Goal: Task Accomplishment & Management: Manage account settings

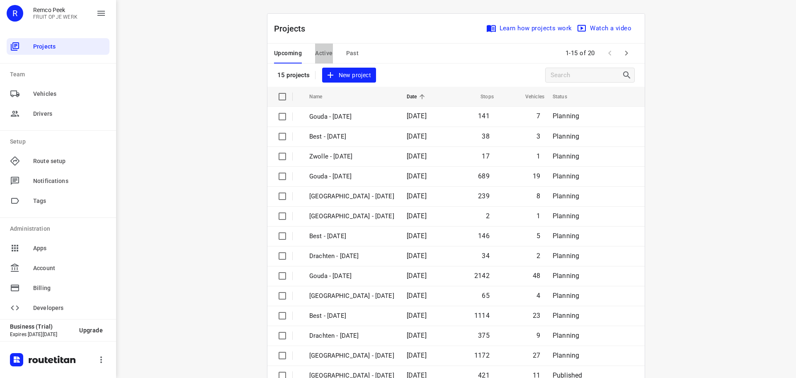
click at [324, 54] on span "Active" at bounding box center [323, 53] width 17 height 10
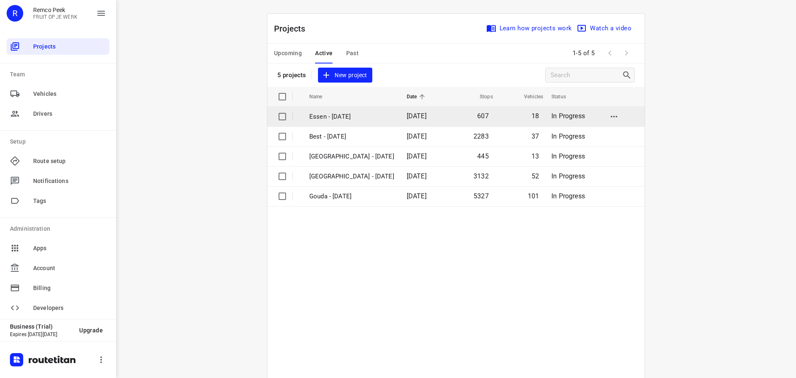
click at [318, 112] on p "Essen - [DATE]" at bounding box center [351, 117] width 85 height 10
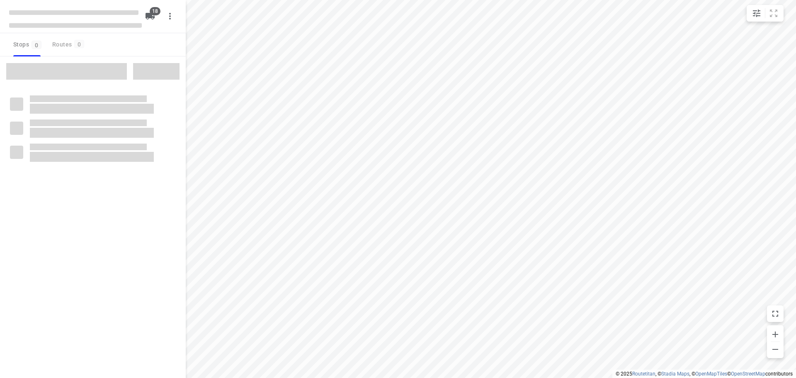
checkbox input "true"
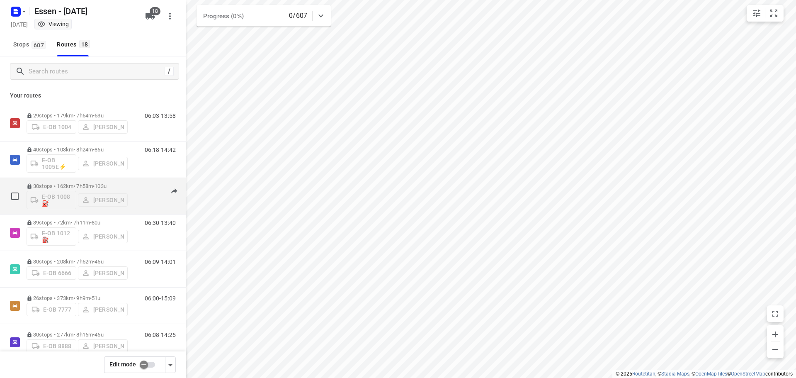
click at [116, 185] on p "30 stops • 162km • 7h58m • 103u" at bounding box center [77, 186] width 101 height 6
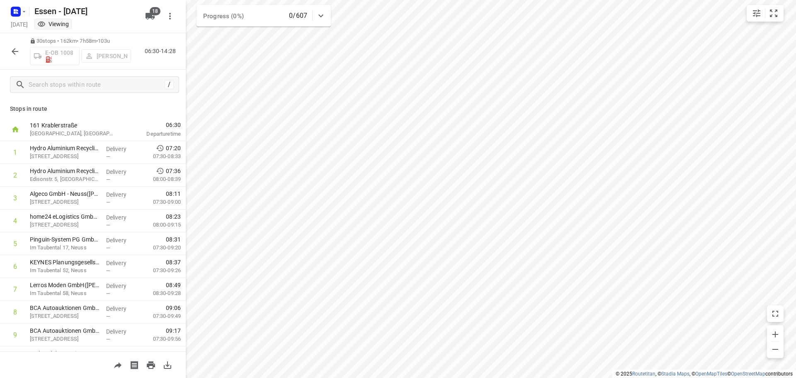
click at [18, 50] on icon "button" at bounding box center [15, 51] width 10 height 10
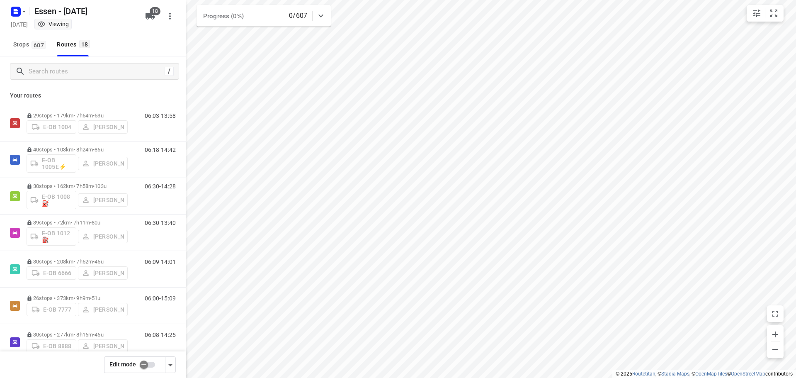
click at [144, 365] on input "checkbox" at bounding box center [143, 364] width 47 height 16
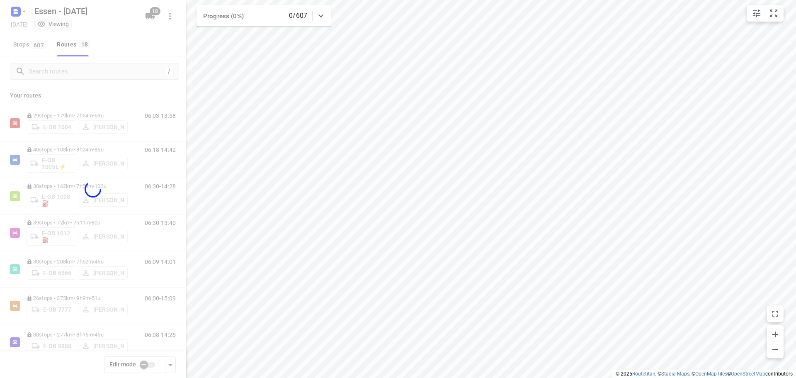
checkbox input "true"
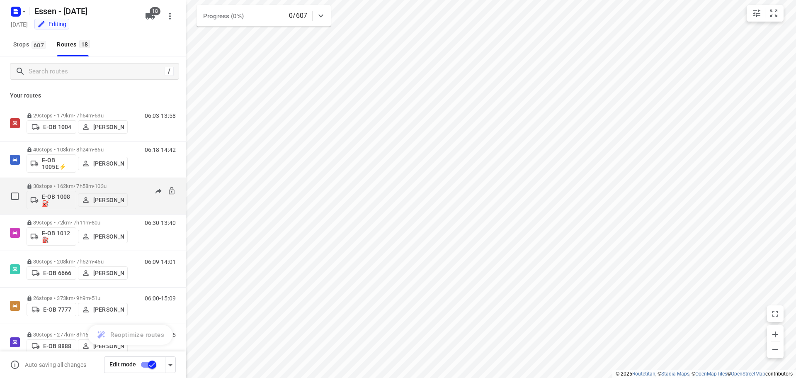
click at [104, 199] on p "[PERSON_NAME]" at bounding box center [108, 199] width 31 height 7
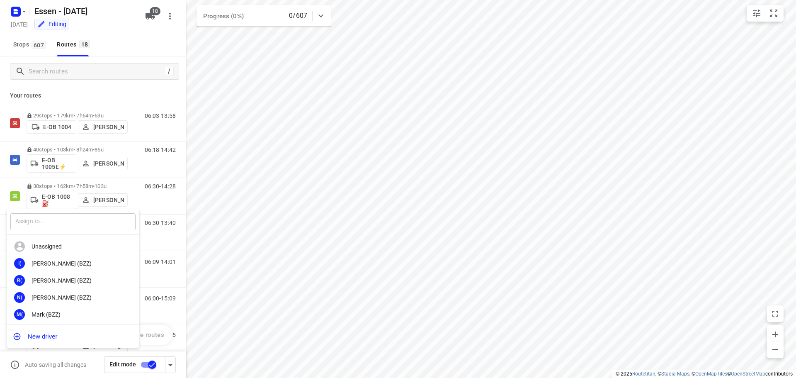
click at [101, 222] on input "text" at bounding box center [72, 221] width 125 height 17
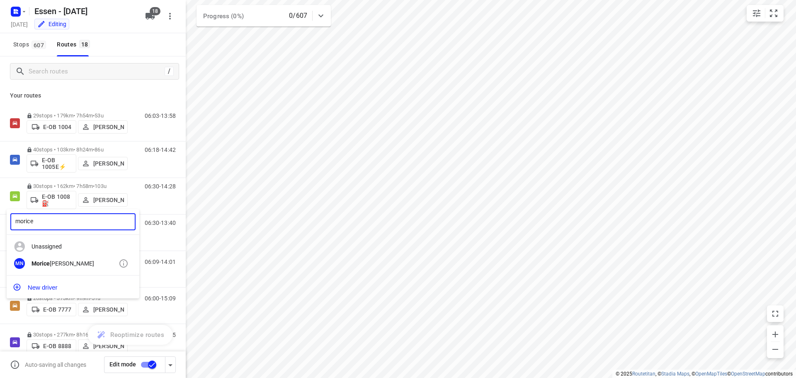
type input "morice"
click at [92, 258] on div "MN [PERSON_NAME]" at bounding box center [73, 263] width 133 height 17
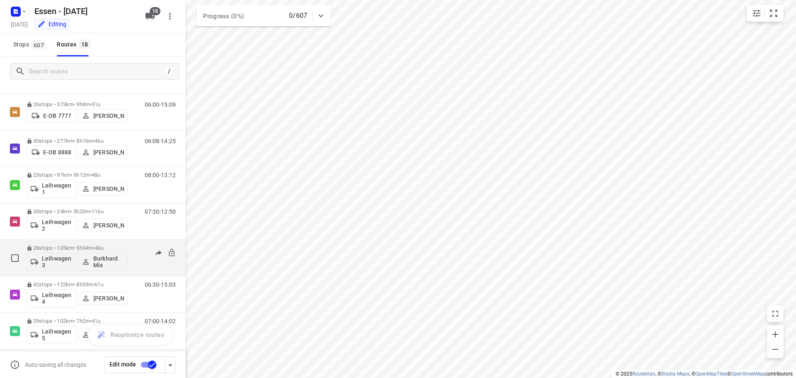
scroll to position [207, 0]
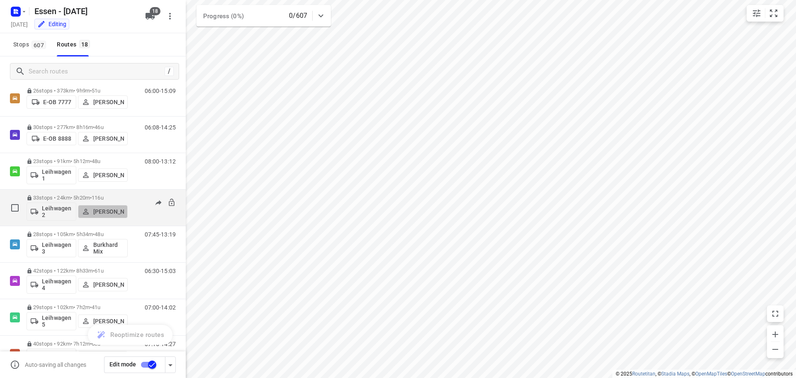
click at [106, 211] on p "[PERSON_NAME]" at bounding box center [108, 211] width 31 height 7
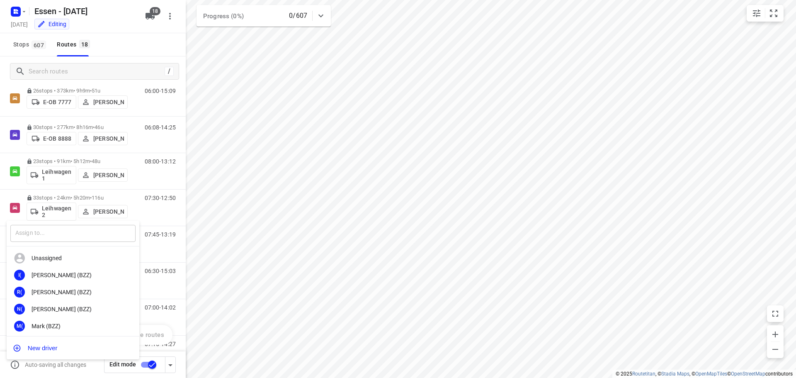
click at [90, 228] on input "text" at bounding box center [72, 233] width 125 height 17
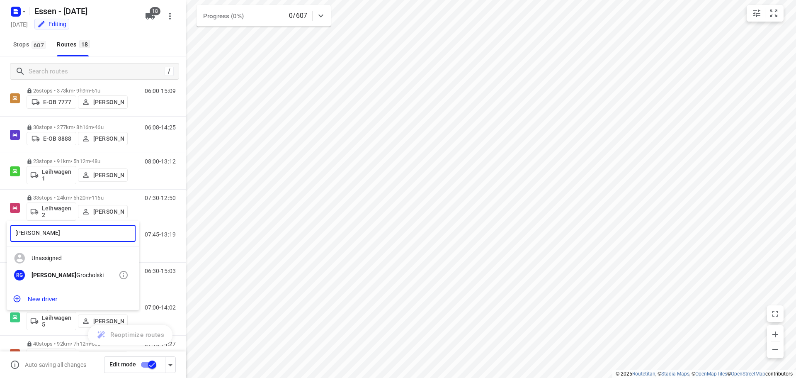
type input "[PERSON_NAME]"
click at [51, 273] on b "[PERSON_NAME]" at bounding box center [53, 274] width 45 height 7
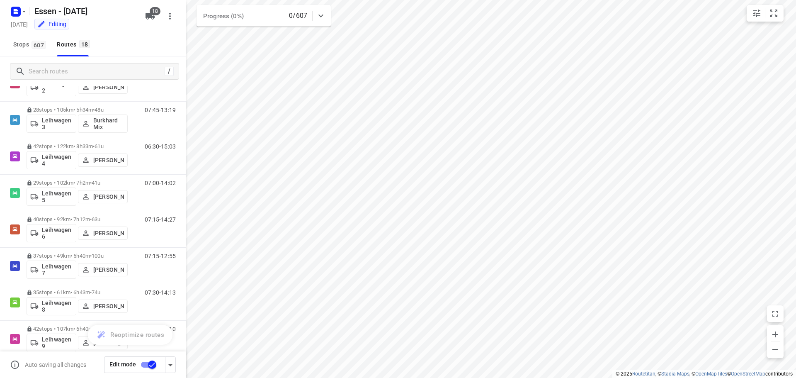
scroll to position [414, 0]
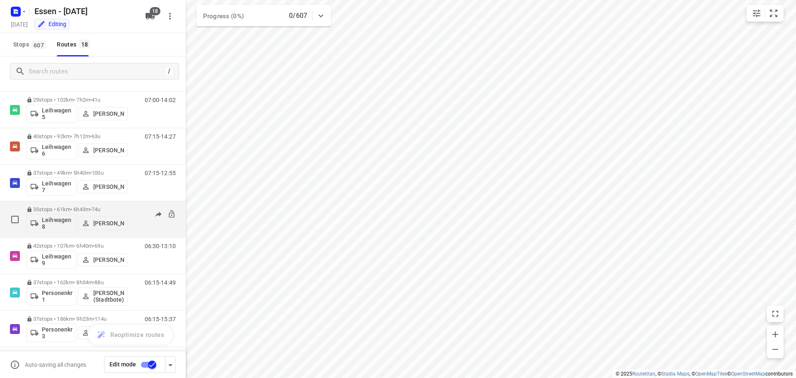
click at [118, 220] on p "[PERSON_NAME]" at bounding box center [108, 223] width 31 height 7
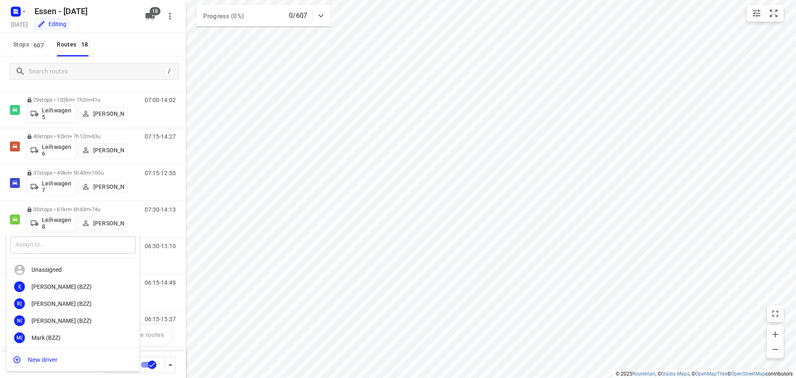
click at [97, 240] on input "text" at bounding box center [72, 244] width 125 height 17
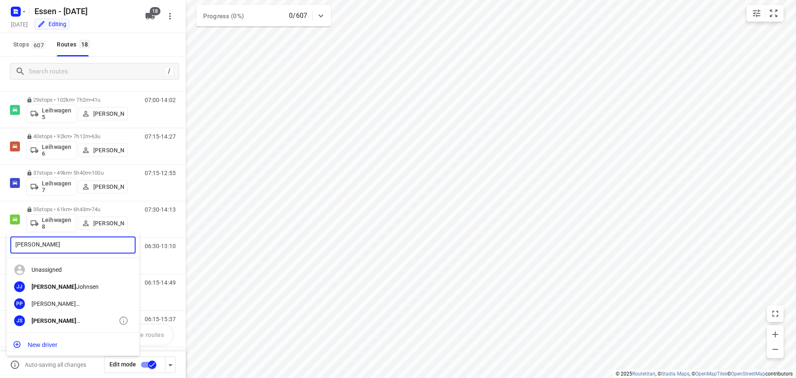
type input "[PERSON_NAME]"
click at [41, 314] on div "JS [PERSON_NAME]" at bounding box center [73, 320] width 133 height 17
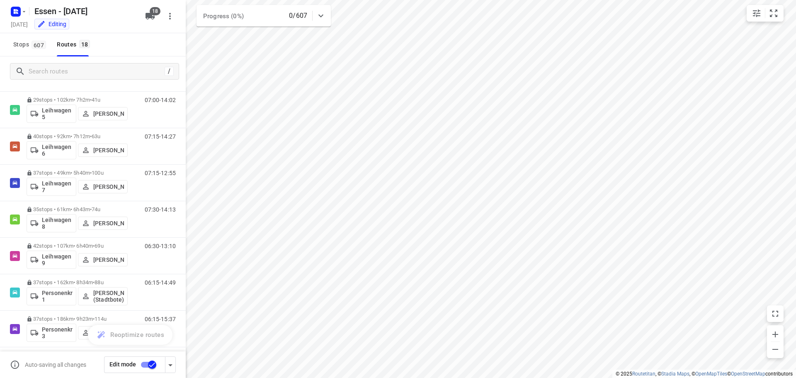
click at [144, 362] on input "checkbox" at bounding box center [151, 364] width 47 height 16
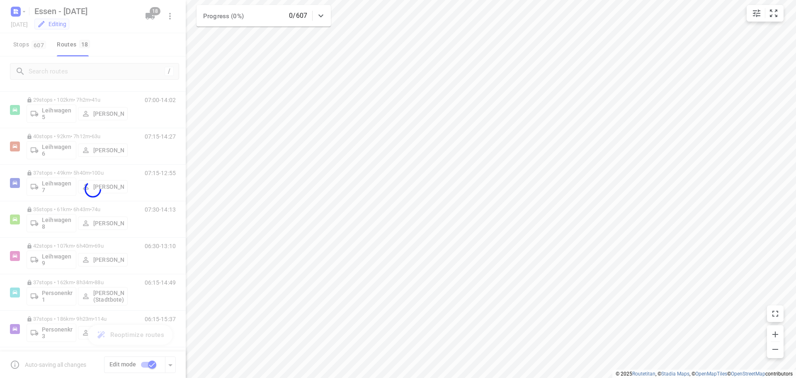
checkbox input "false"
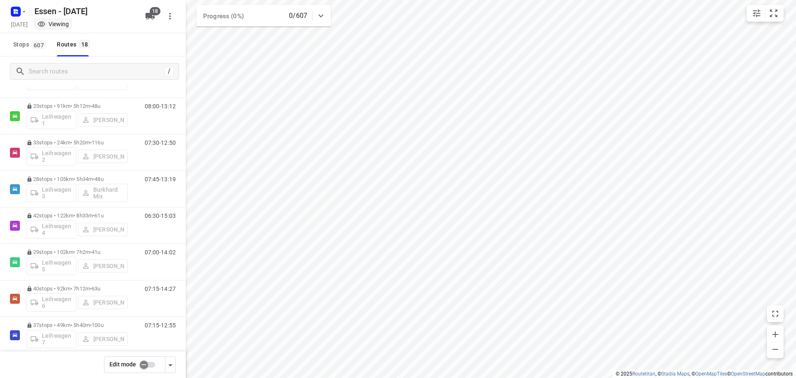
scroll to position [419, 0]
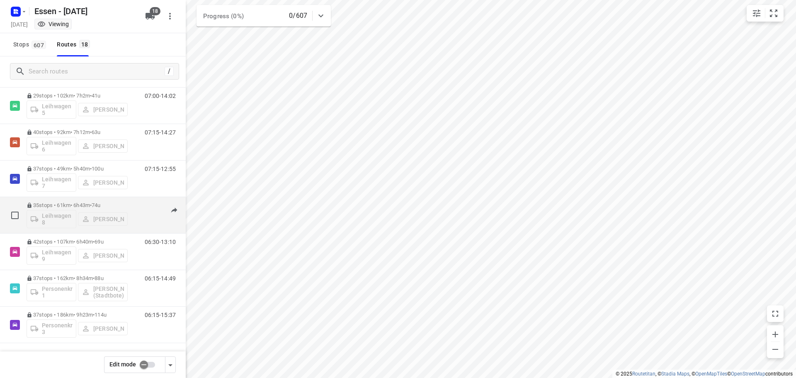
click at [86, 205] on p "35 stops • 61km • 6h43m • 74u" at bounding box center [77, 205] width 101 height 6
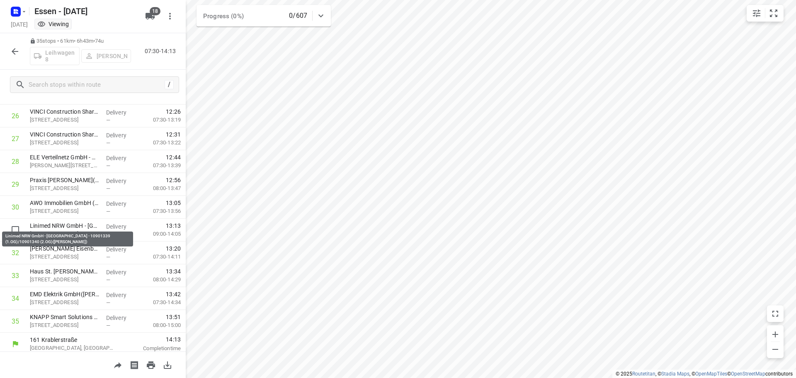
scroll to position [610, 0]
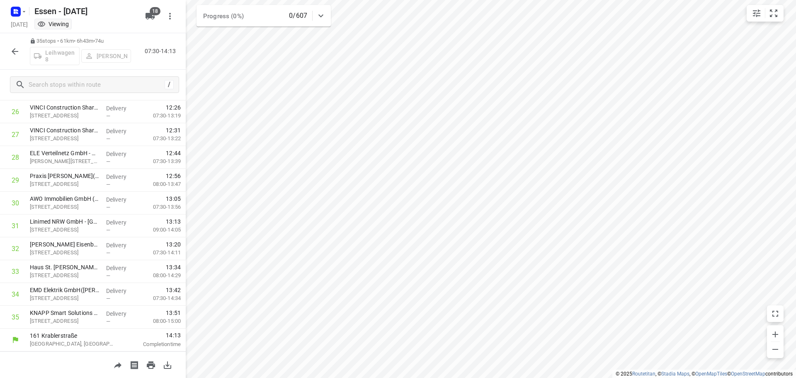
click at [13, 53] on icon "button" at bounding box center [15, 51] width 10 height 10
